Goal: Ask a question: Seek information or help from site administrators or community

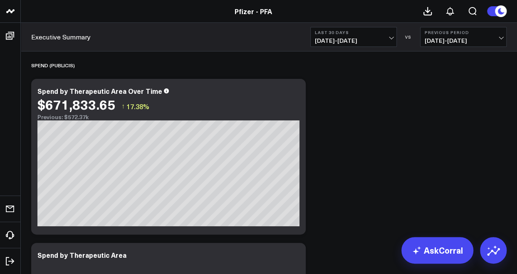
click at [254, 14] on link "Pfizer - PFA" at bounding box center [253, 11] width 37 height 9
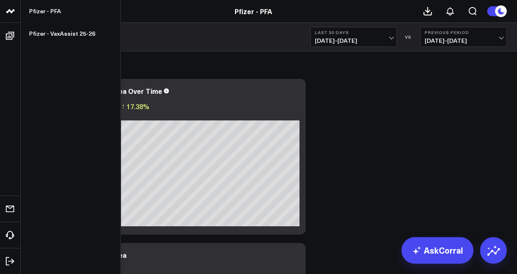
click at [11, 14] on icon at bounding box center [10, 11] width 10 height 10
click at [10, 7] on icon at bounding box center [10, 11] width 10 height 10
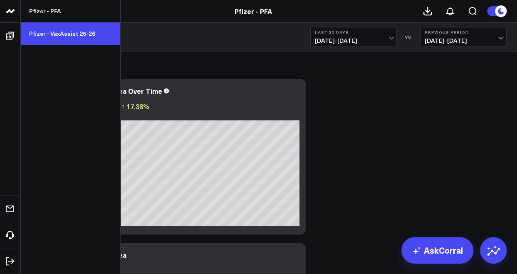
click at [64, 35] on link "Pfizer - VaxAssist 25-26" at bounding box center [70, 33] width 99 height 22
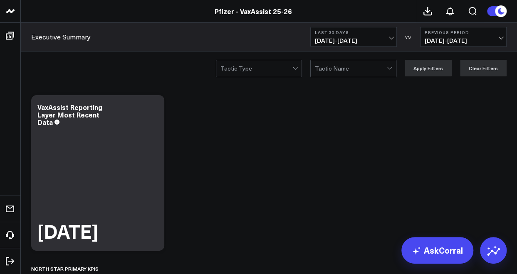
click at [348, 37] on span "08/23/25 - 09/21/25" at bounding box center [353, 40] width 77 height 7
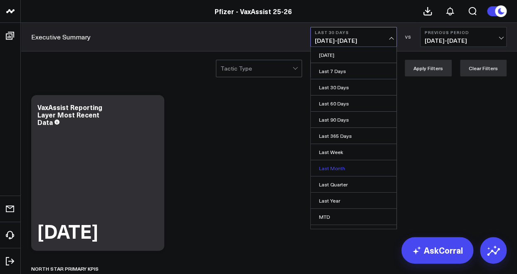
scroll to position [42, 0]
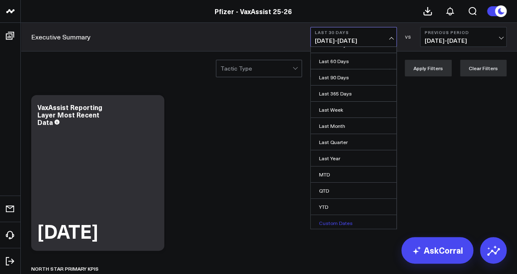
click at [333, 218] on link "Custom Dates" at bounding box center [354, 223] width 86 height 16
select select "8"
select select "2025"
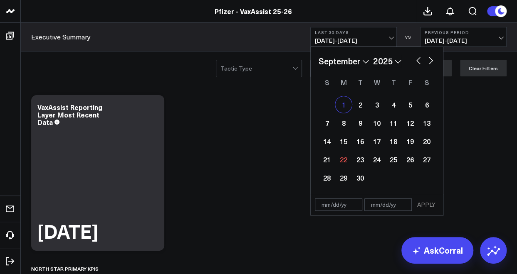
click at [343, 103] on div "1" at bounding box center [343, 104] width 17 height 17
type input "09/01/25"
select select "8"
select select "2025"
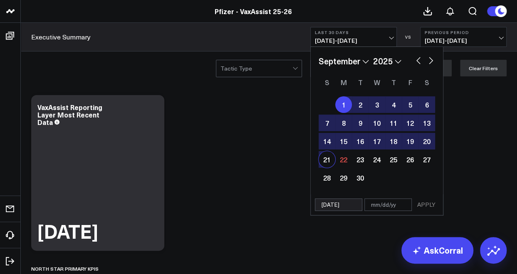
click at [323, 158] on div "21" at bounding box center [326, 159] width 17 height 17
type input "[DATE]"
select select "8"
select select "2025"
click at [428, 203] on button "APPLY" at bounding box center [426, 205] width 25 height 12
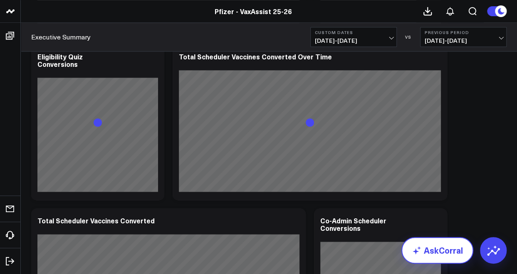
scroll to position [405, 0]
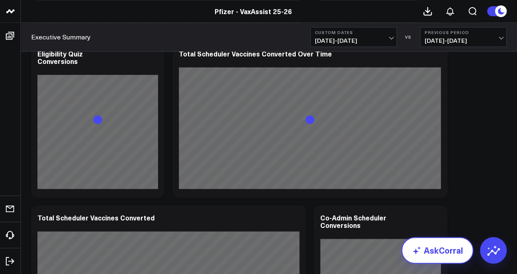
click at [430, 254] on link "AskCorral" at bounding box center [437, 250] width 72 height 27
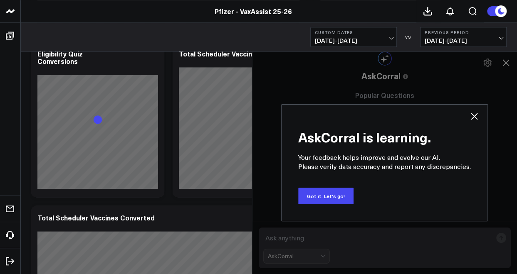
click at [472, 115] on icon at bounding box center [474, 116] width 7 height 7
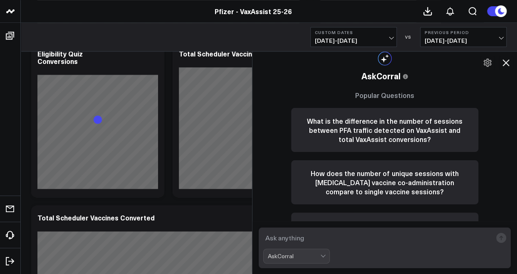
click at [311, 241] on textarea at bounding box center [377, 238] width 229 height 15
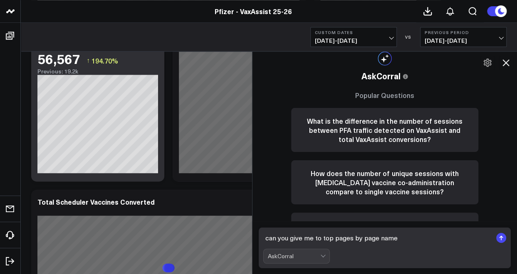
type textarea "can you give me to top pages by page name?"
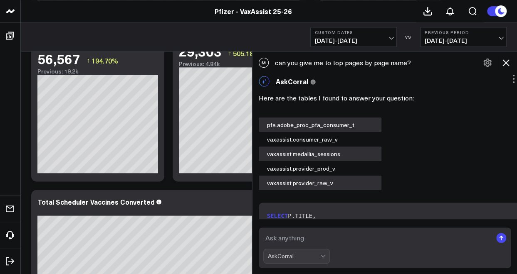
scroll to position [797, 0]
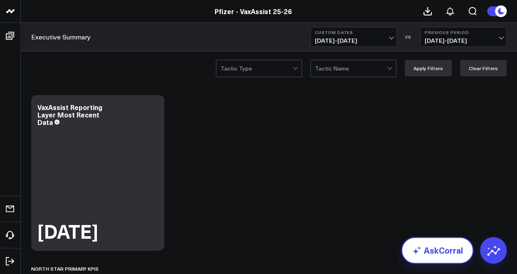
click at [425, 253] on link "AskCorral" at bounding box center [437, 250] width 72 height 27
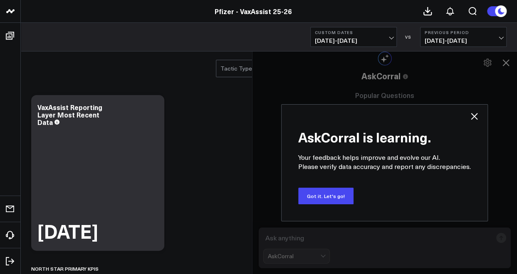
click at [474, 118] on icon at bounding box center [474, 116] width 10 height 10
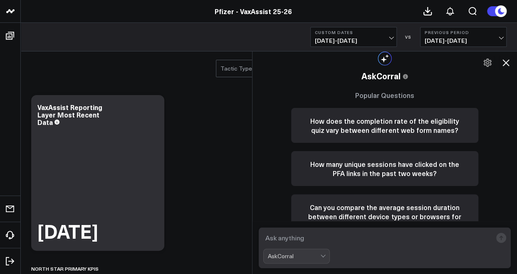
click at [291, 240] on textarea at bounding box center [377, 238] width 229 height 15
type textarea "g"
type textarea "what are the top pages by page name?"
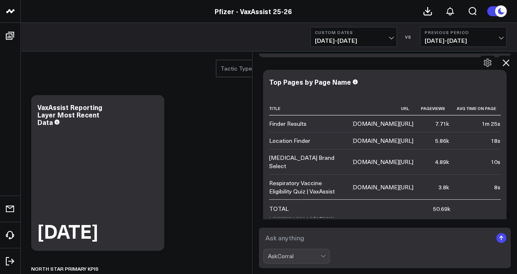
scroll to position [0, 47]
click at [344, 36] on button "Custom Dates 09/01/25 - 09/21/25" at bounding box center [353, 37] width 86 height 20
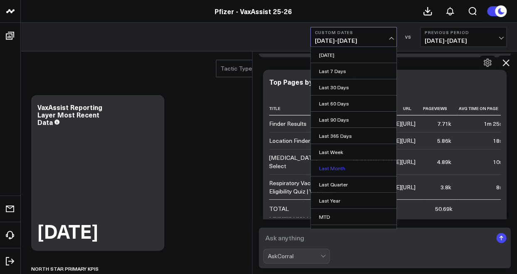
scroll to position [42, 0]
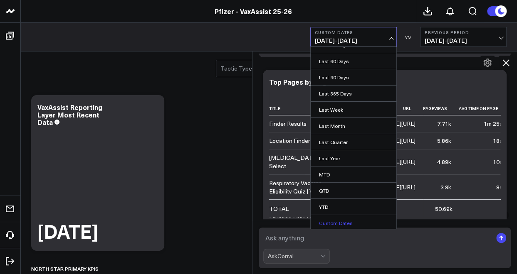
click at [332, 224] on link "Custom Dates" at bounding box center [354, 223] width 86 height 16
select select "8"
select select "2025"
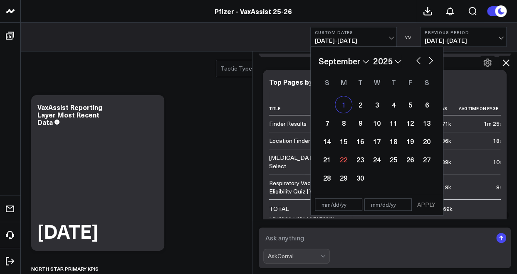
click at [343, 108] on div "1" at bounding box center [343, 104] width 17 height 17
select select "8"
select select "2025"
type input "09/01/25"
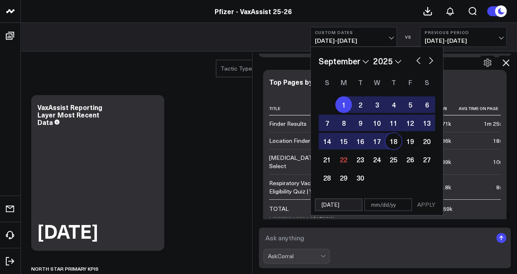
click at [391, 142] on div "18" at bounding box center [393, 141] width 17 height 17
type input "09/18/25"
select select "8"
select select "2025"
click at [425, 204] on button "APPLY" at bounding box center [426, 205] width 25 height 12
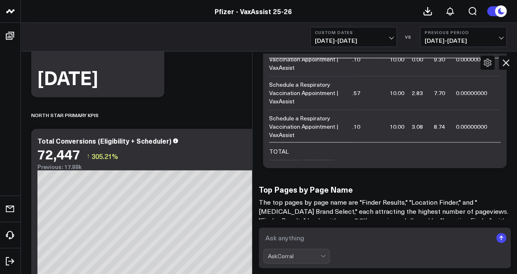
scroll to position [478, 0]
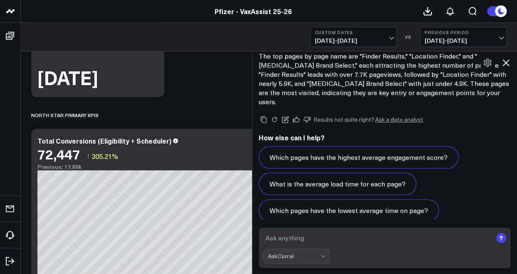
click at [340, 238] on textarea at bounding box center [377, 238] width 229 height 15
type textarea "can you give me the top pages by page name?"
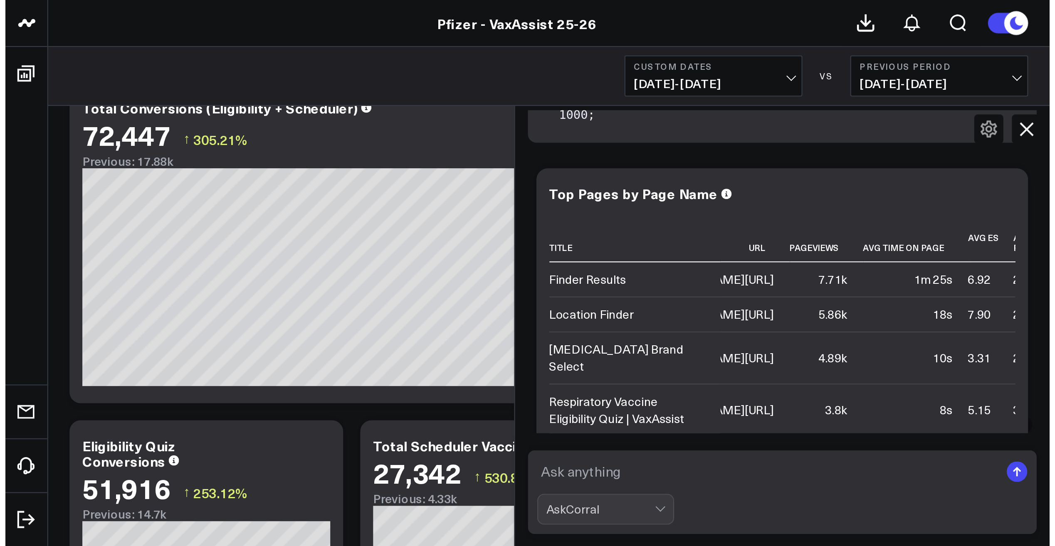
scroll to position [189, 0]
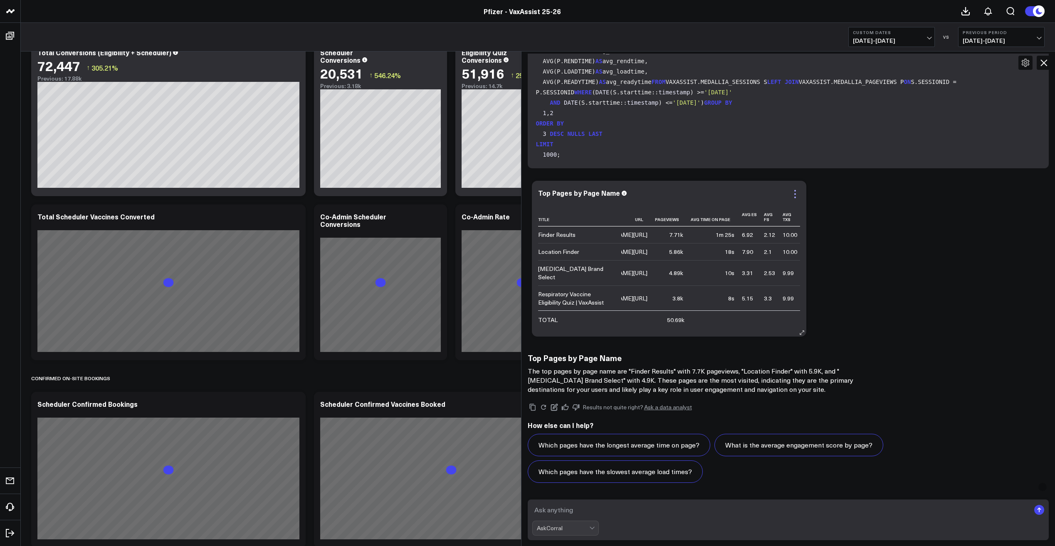
click at [516, 197] on icon at bounding box center [795, 194] width 10 height 10
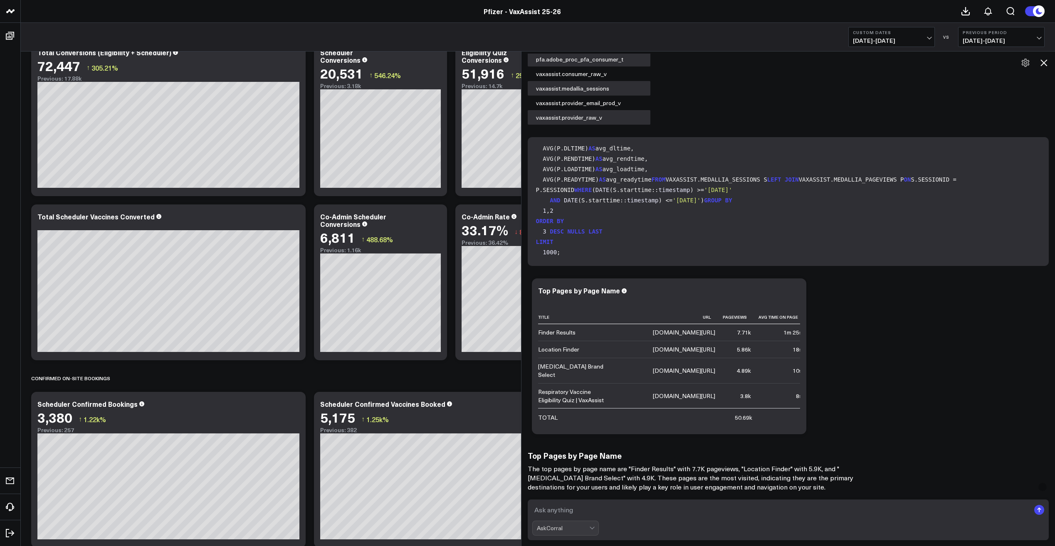
scroll to position [616, 0]
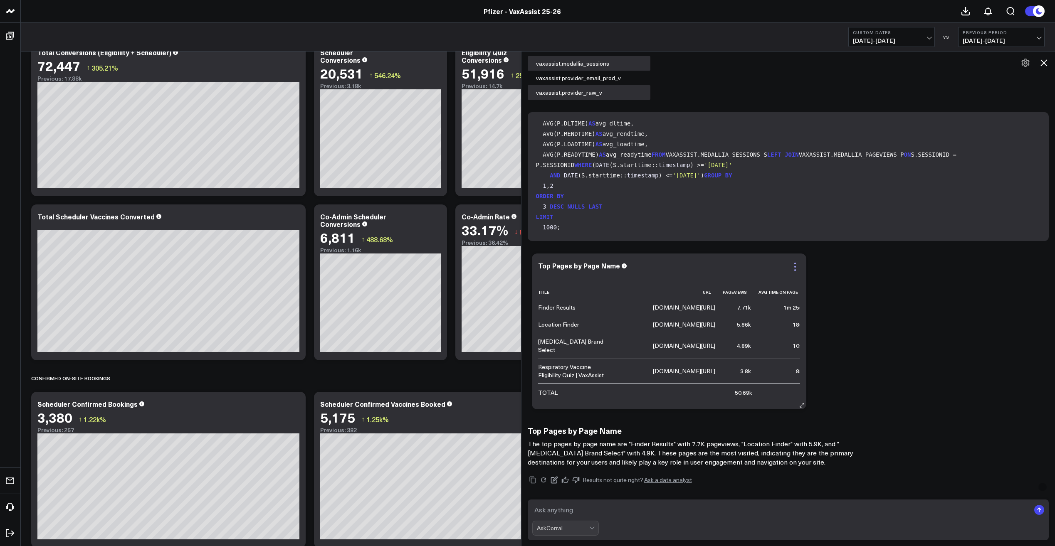
click at [516, 269] on icon at bounding box center [795, 267] width 10 height 10
click at [297, 274] on icon at bounding box center [294, 405] width 10 height 10
click at [516, 267] on icon at bounding box center [795, 267] width 10 height 10
click at [516, 274] on div "Ask support Export PNG Top Pages by Page Name Title Url Pageviews Avg Time On P…" at bounding box center [788, 331] width 521 height 164
drag, startPoint x: 602, startPoint y: 274, endPoint x: 584, endPoint y: 262, distance: 21.6
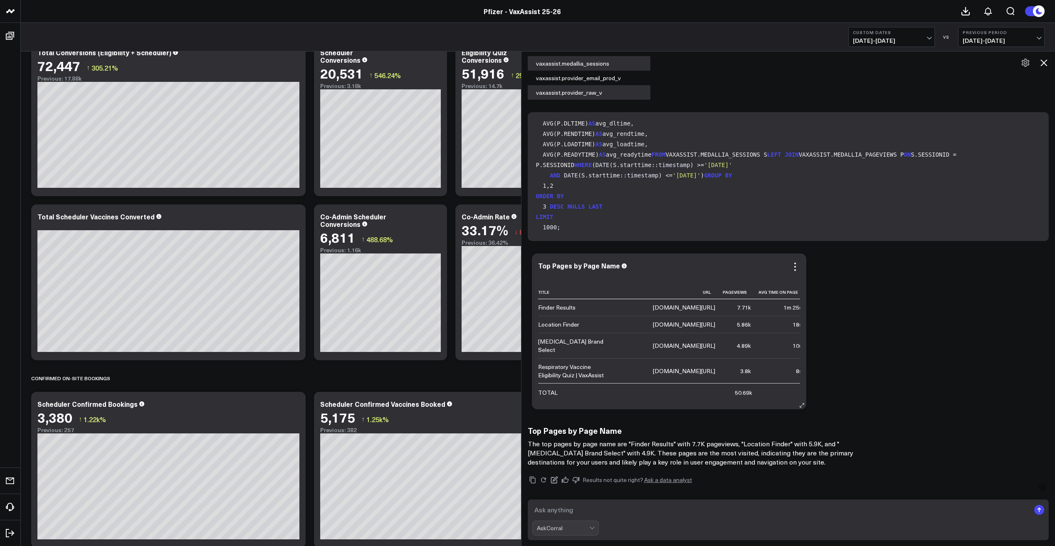
click at [516, 262] on div "Top Pages by Page Name" at bounding box center [579, 265] width 82 height 9
click at [516, 274] on div "www.vaxassist.com/schedule/results" at bounding box center [630, 308] width 62 height 8
drag, startPoint x: 745, startPoint y: 302, endPoint x: 669, endPoint y: 303, distance: 75.7
click at [516, 274] on div "www.vaxassist.com/schedule/results" at bounding box center [630, 308] width 62 height 8
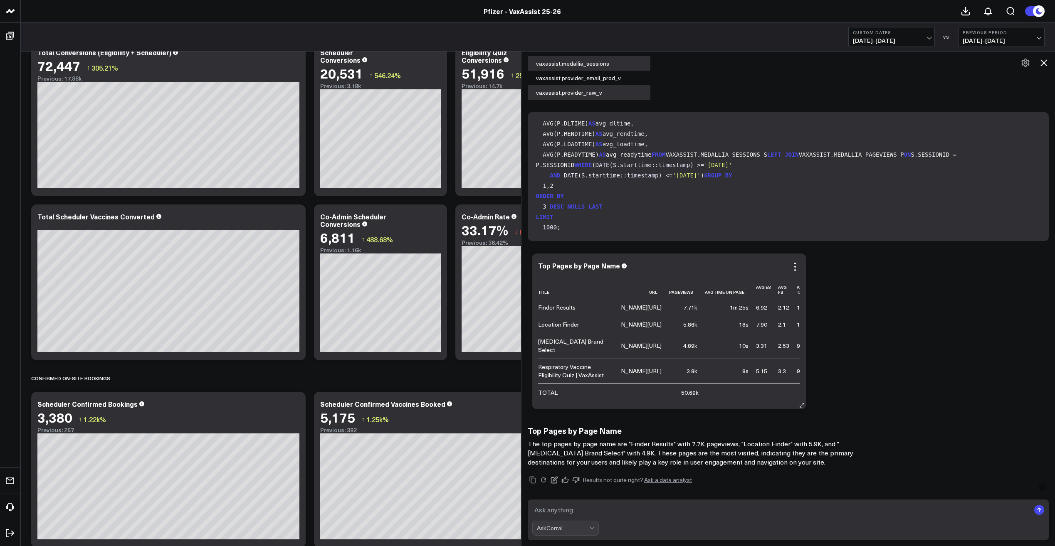
drag, startPoint x: 651, startPoint y: 299, endPoint x: 721, endPoint y: 298, distance: 70.7
click at [516, 274] on td "www.vaxassist.com/schedule/results" at bounding box center [610, 307] width 118 height 17
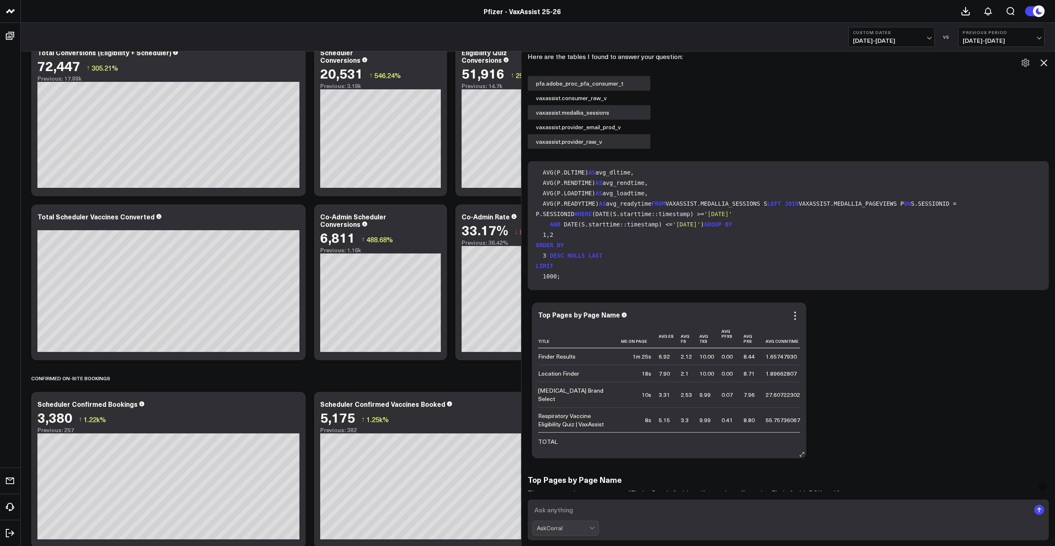
scroll to position [0, 0]
drag, startPoint x: 664, startPoint y: 369, endPoint x: 669, endPoint y: 326, distance: 43.6
click at [516, 274] on th "Url" at bounding box center [680, 337] width 118 height 24
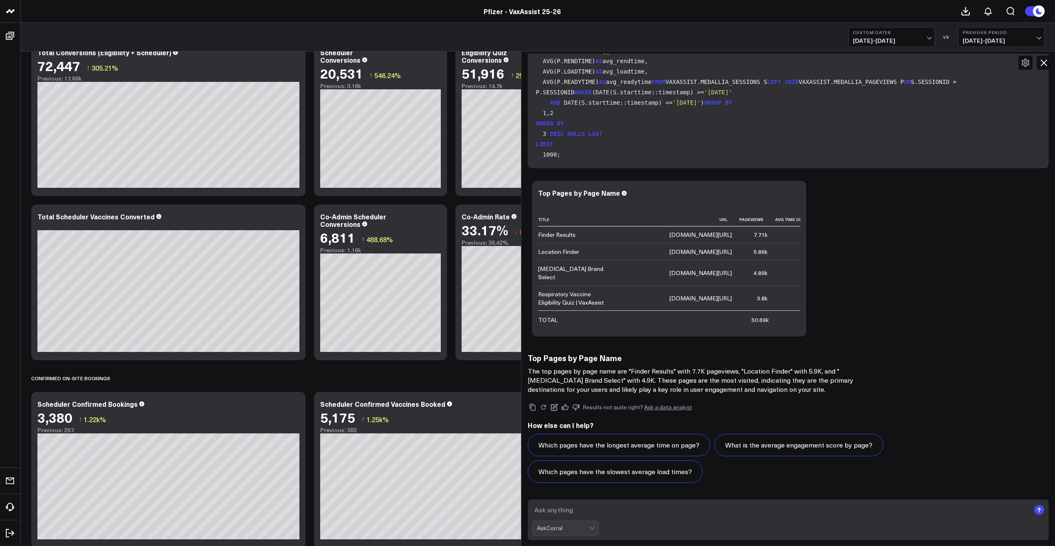
click at [516, 274] on textarea at bounding box center [781, 510] width 498 height 15
type textarea "can you show me the visits for these pages?"
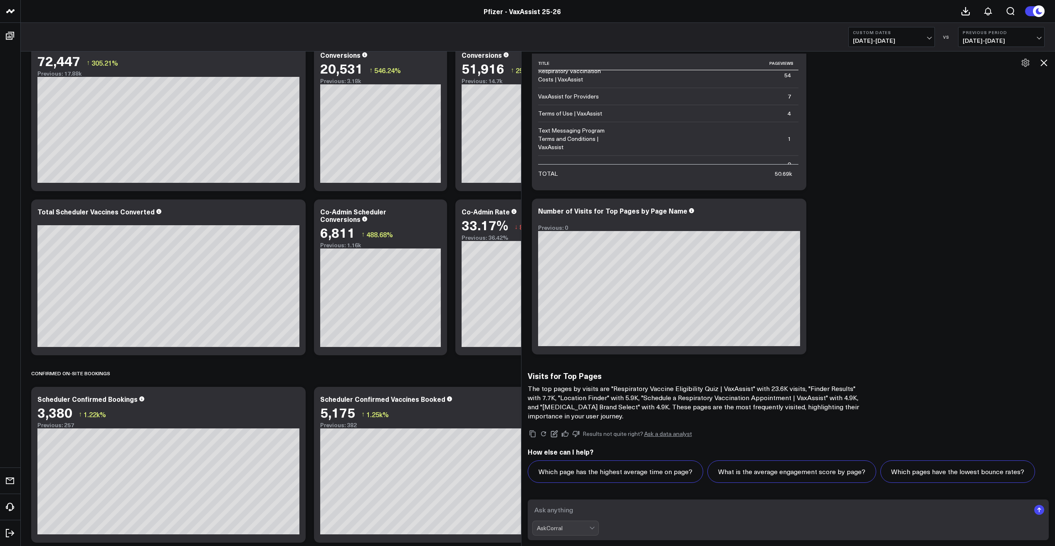
scroll to position [348, 0]
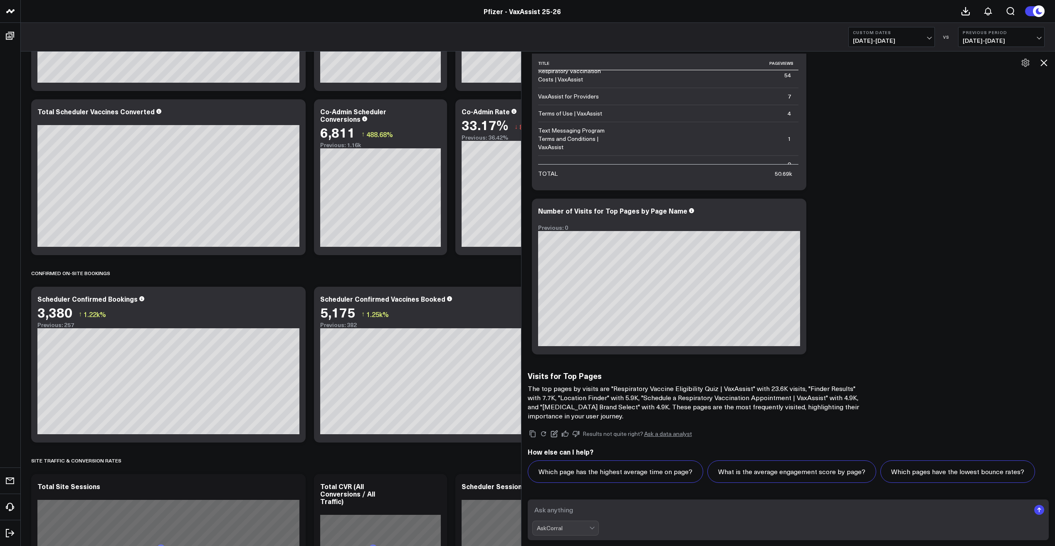
click at [516, 274] on textarea at bounding box center [781, 510] width 498 height 15
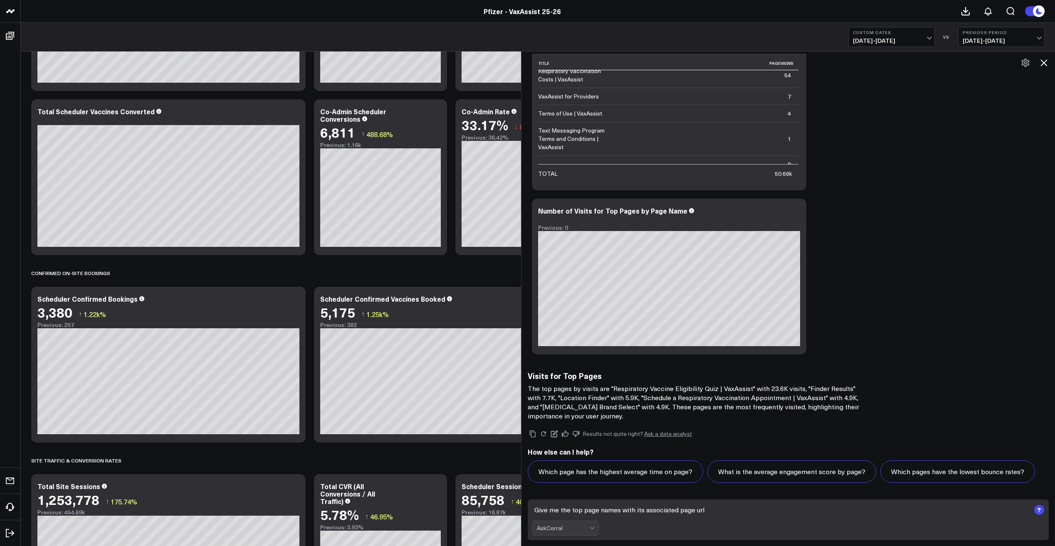
click at [516, 274] on textarea "Give me the top page names with its associated page url" at bounding box center [781, 510] width 498 height 15
type textarea "Give me the top page names by page visits with its associated page url"
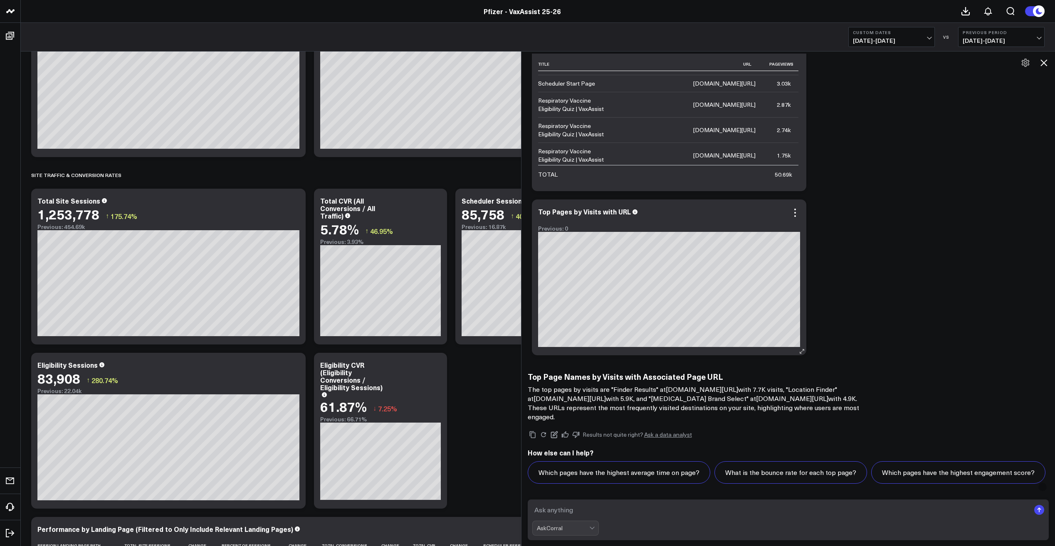
scroll to position [2369, 0]
